Goal: Task Accomplishment & Management: Manage account settings

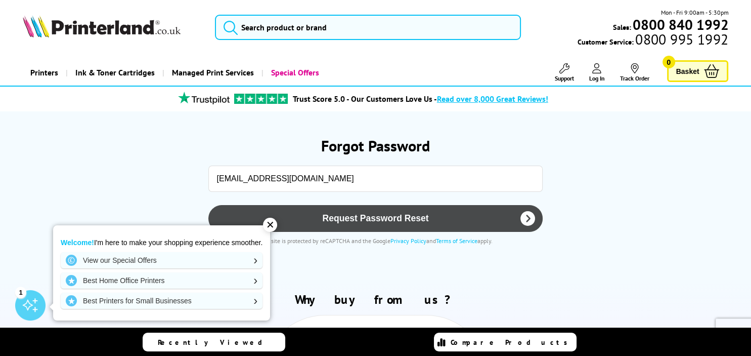
type input "[EMAIL_ADDRESS][DOMAIN_NAME]"
click at [392, 223] on span "Request Password Reset" at bounding box center [376, 218] width 309 height 11
